Goal: Use online tool/utility: Utilize a website feature to perform a specific function

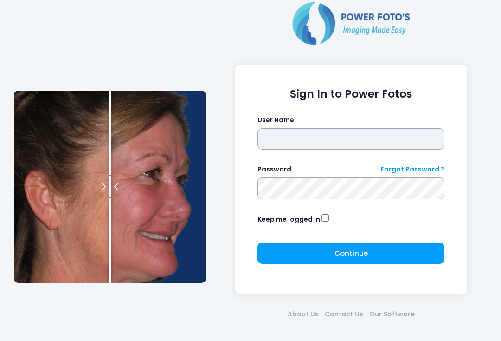
click at [324, 139] on input "text" at bounding box center [351, 138] width 187 height 21
type input "**********"
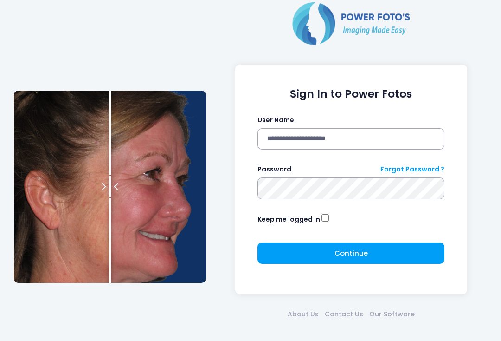
click button "submit" at bounding box center [0, 0] width 0 height 0
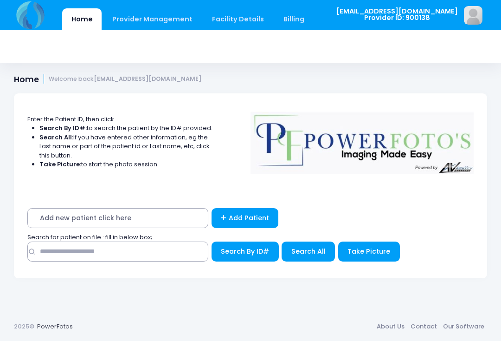
click at [344, 252] on button "Take Picture" at bounding box center [369, 251] width 62 height 20
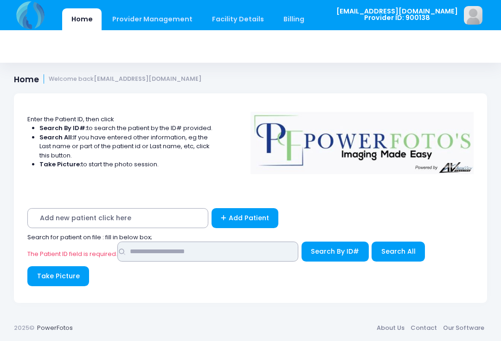
click at [195, 254] on input "text" at bounding box center [207, 251] width 181 height 20
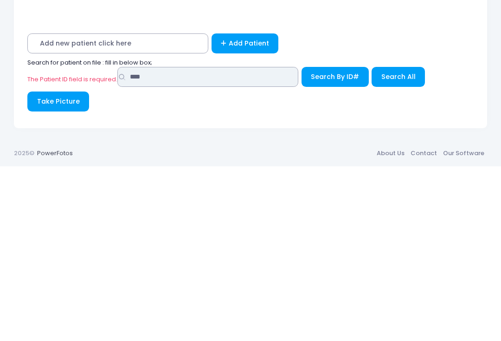
type input "****"
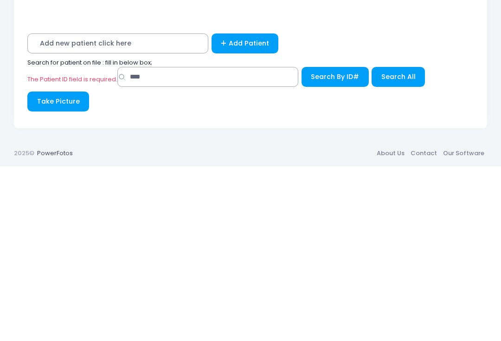
click at [334, 246] on span "Search By ID#" at bounding box center [335, 250] width 48 height 9
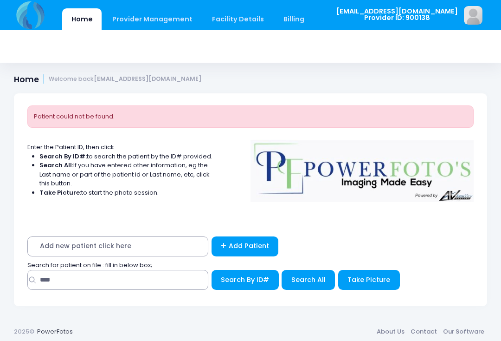
click at [362, 280] on span "Take Picture" at bounding box center [369, 279] width 43 height 9
click at [306, 280] on span "Search All" at bounding box center [309, 279] width 34 height 9
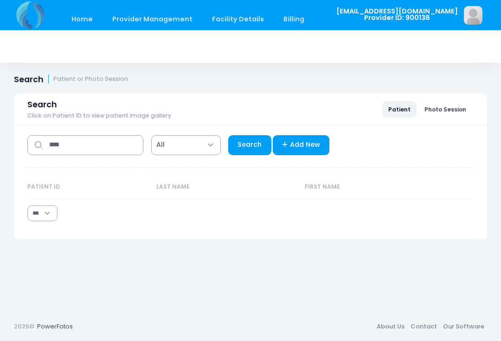
select select "***"
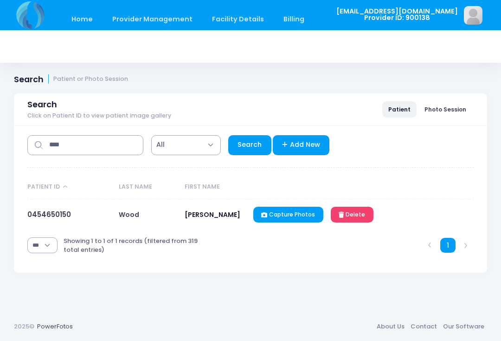
click at [52, 214] on link "0454650150" at bounding box center [49, 214] width 44 height 10
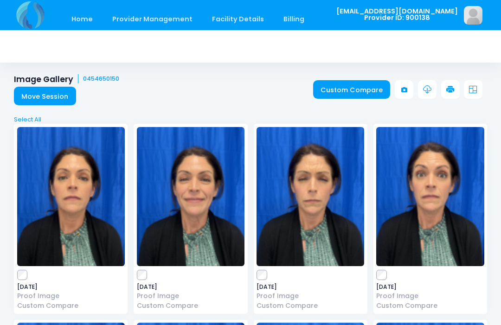
click at [357, 85] on link "Custom Compare" at bounding box center [352, 89] width 78 height 19
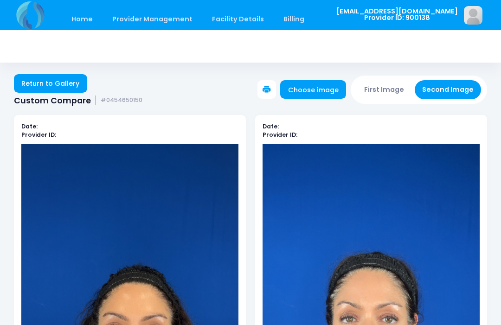
click at [396, 91] on button "First Image" at bounding box center [384, 89] width 55 height 19
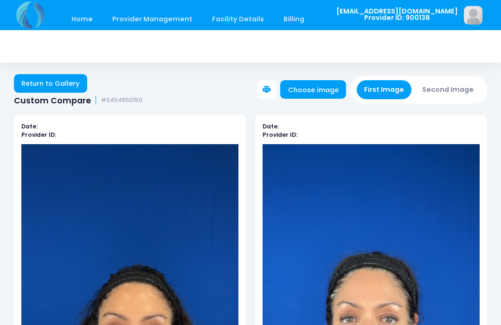
click at [330, 91] on link "Choose image" at bounding box center [313, 89] width 66 height 19
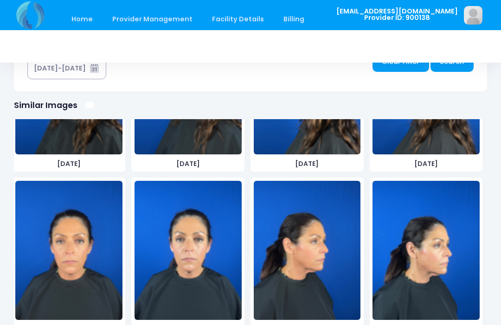
scroll to position [2934, 0]
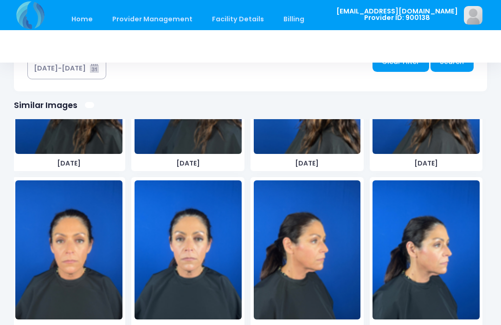
click at [69, 248] on img at bounding box center [68, 250] width 107 height 139
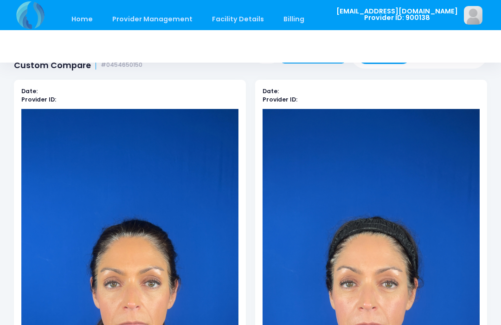
scroll to position [0, 0]
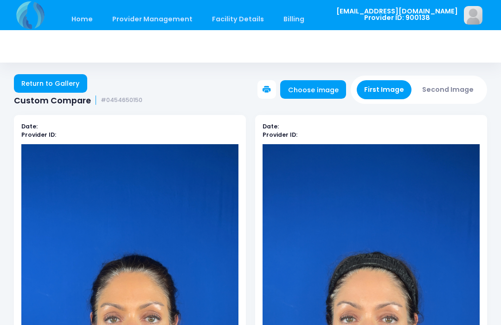
click at [390, 87] on button "First Image" at bounding box center [384, 89] width 55 height 19
click at [317, 90] on link "Choose image" at bounding box center [313, 89] width 66 height 19
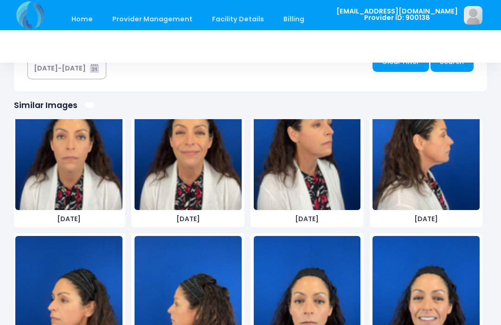
scroll to position [397, 0]
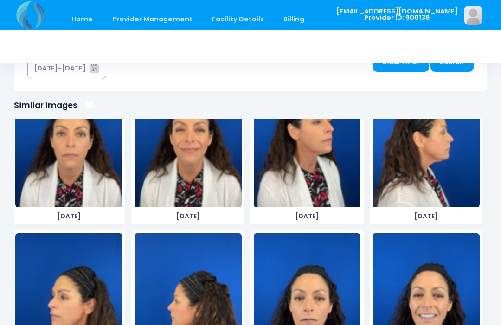
click at [305, 170] on img at bounding box center [307, 137] width 107 height 139
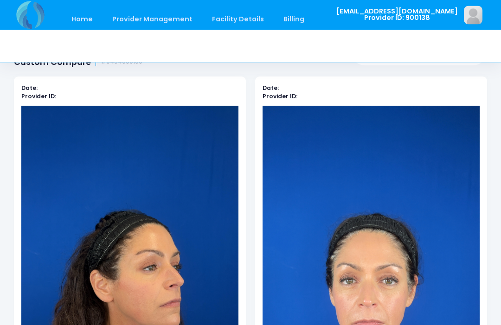
scroll to position [0, 0]
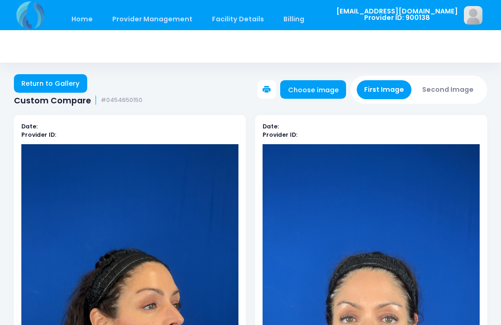
click at [456, 89] on button "Second Image" at bounding box center [448, 89] width 67 height 19
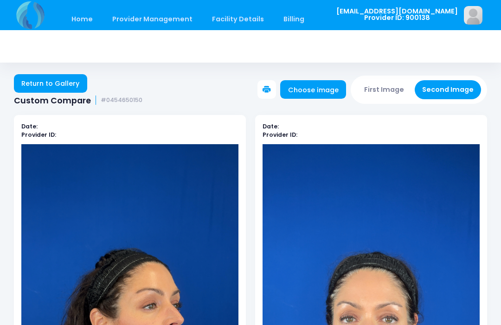
click at [318, 94] on link "Choose image" at bounding box center [313, 89] width 66 height 19
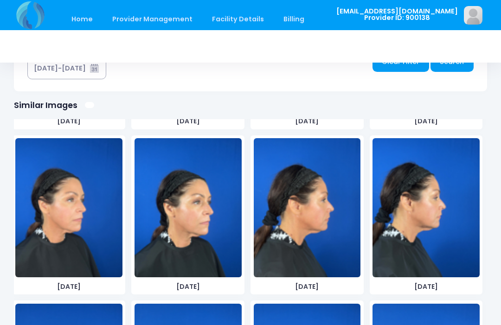
scroll to position [3455, 0]
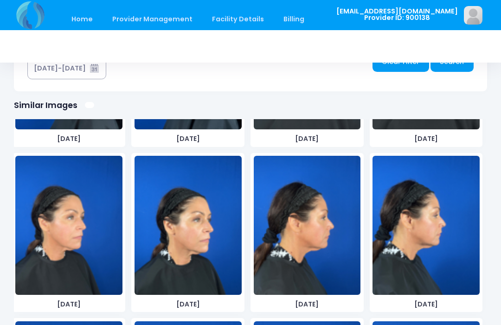
click at [81, 241] on img at bounding box center [68, 225] width 107 height 139
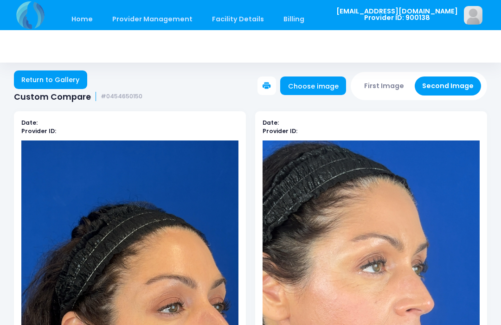
scroll to position [24, 0]
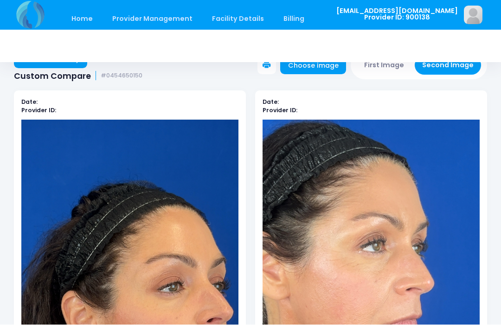
click at [389, 71] on button "First Image" at bounding box center [384, 65] width 55 height 19
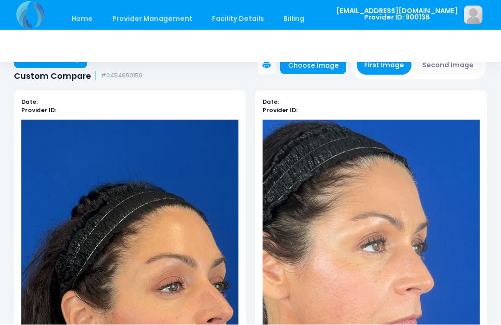
click at [311, 70] on link "Choose image" at bounding box center [313, 65] width 66 height 19
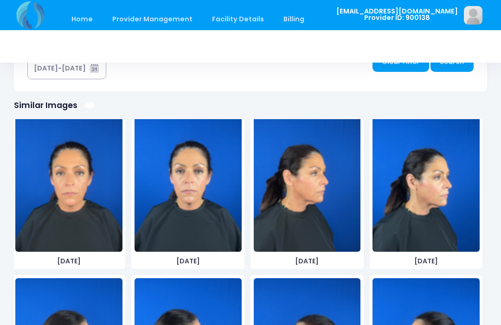
scroll to position [2987, 0]
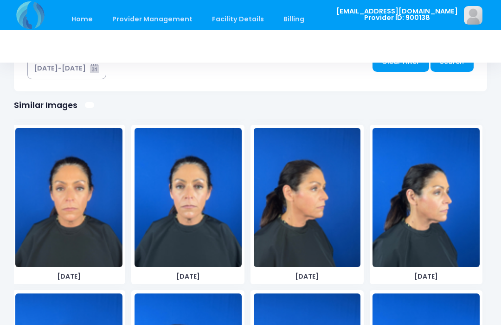
click at [319, 224] on img at bounding box center [307, 197] width 107 height 139
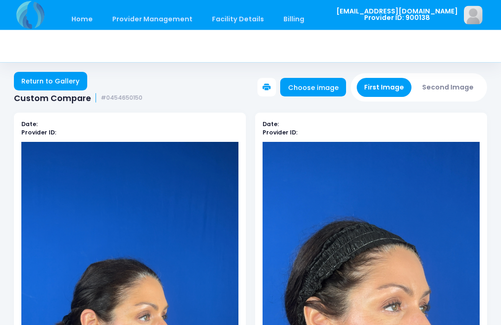
scroll to position [0, 0]
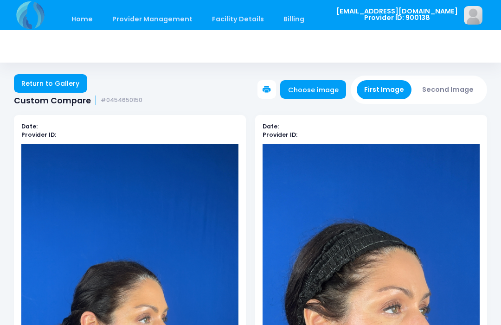
click at [317, 93] on link "Choose image" at bounding box center [313, 89] width 66 height 19
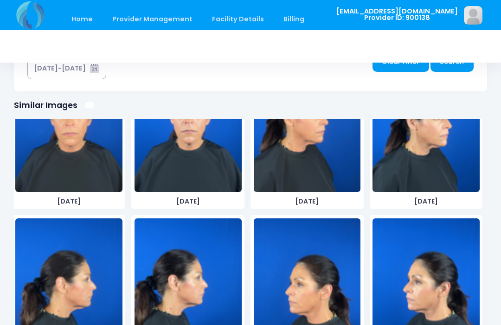
scroll to position [3084, 0]
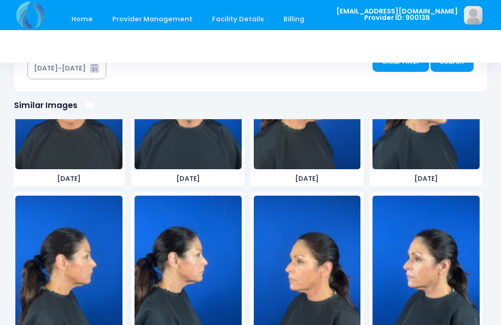
click at [91, 267] on img at bounding box center [68, 265] width 107 height 139
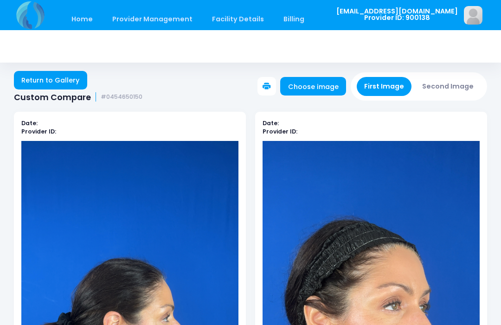
scroll to position [0, 0]
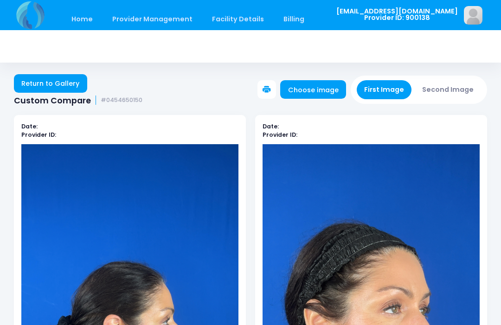
click at [444, 87] on button "Second Image" at bounding box center [448, 89] width 67 height 19
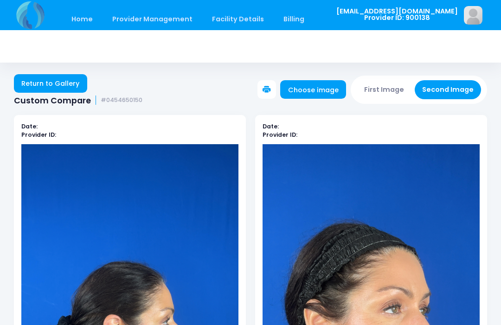
click at [319, 90] on link "Choose image" at bounding box center [313, 89] width 66 height 19
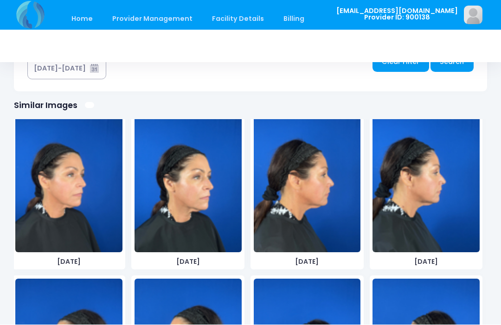
scroll to position [3495, 0]
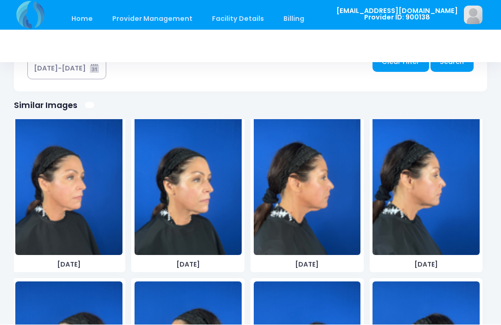
click at [330, 194] on img at bounding box center [307, 186] width 107 height 139
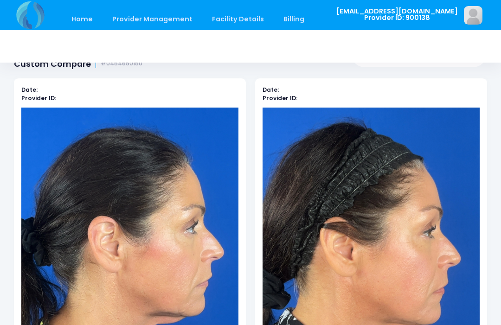
scroll to position [0, 0]
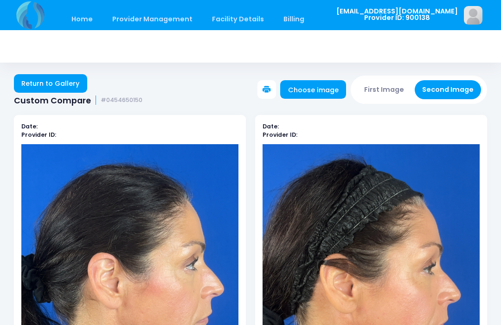
click at [389, 88] on button "First Image" at bounding box center [384, 89] width 55 height 19
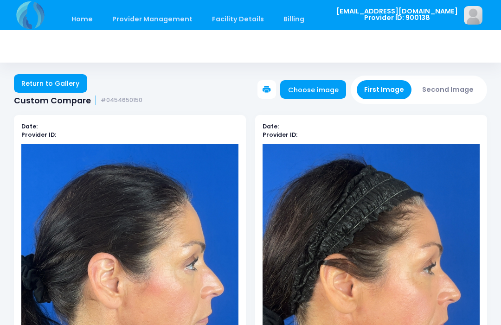
click at [325, 88] on link "Choose image" at bounding box center [313, 89] width 66 height 19
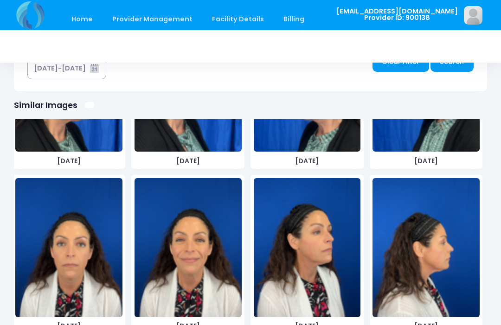
scroll to position [288, 0]
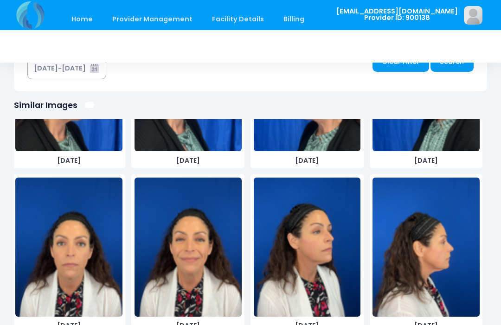
click at [429, 261] on img at bounding box center [426, 247] width 107 height 139
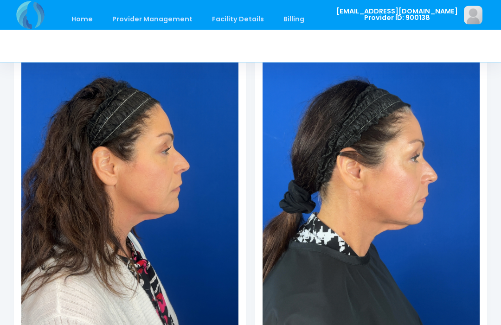
scroll to position [166, 0]
